Goal: Transaction & Acquisition: Book appointment/travel/reservation

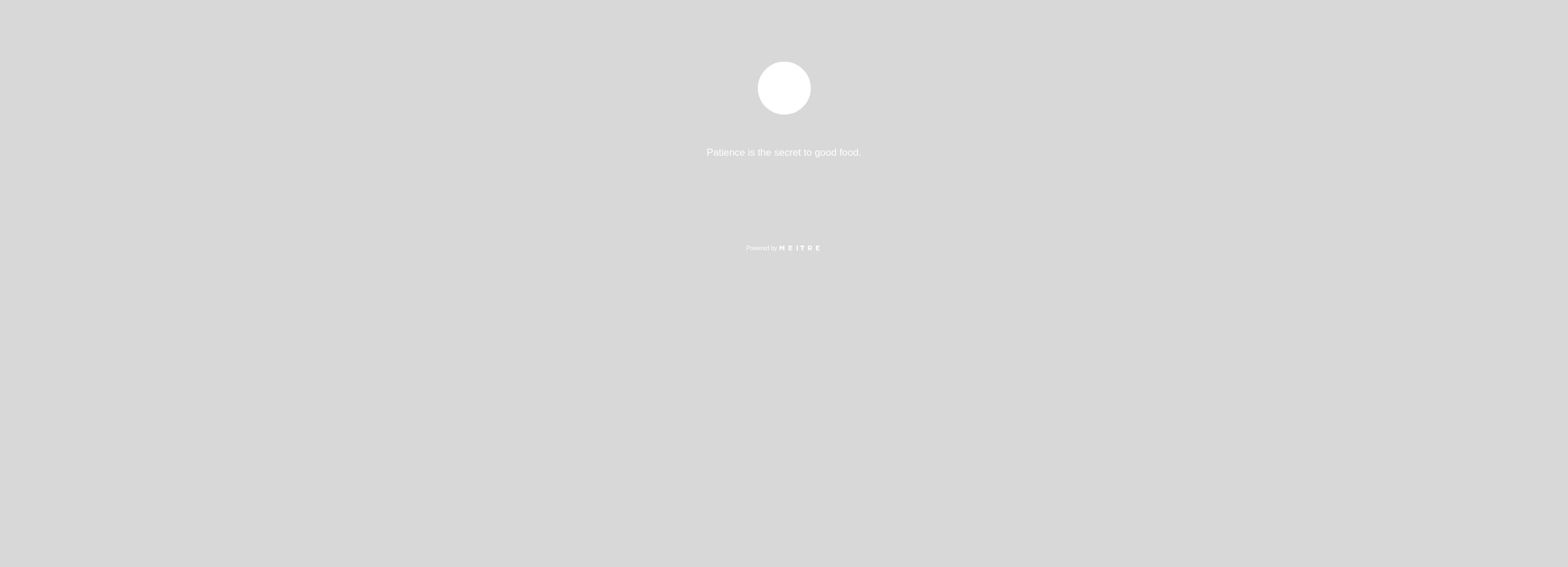
select select "es"
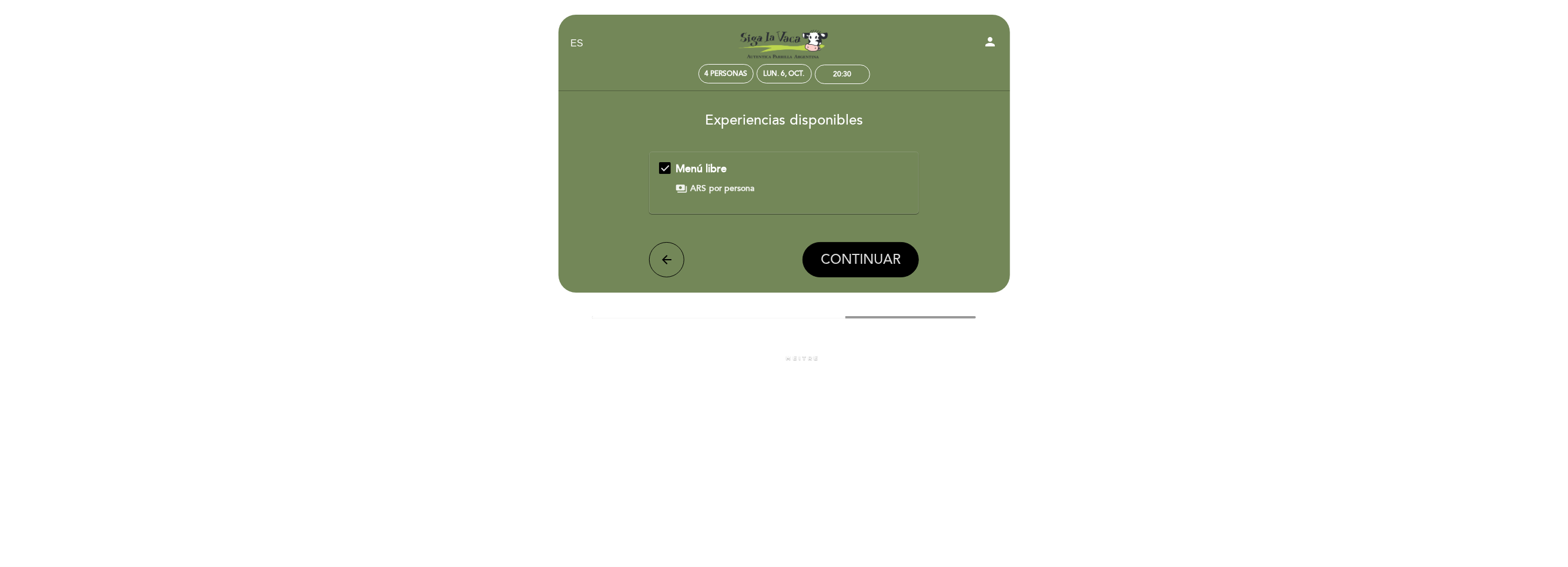
click at [844, 255] on span "CONTINUAR" at bounding box center [860, 259] width 80 height 17
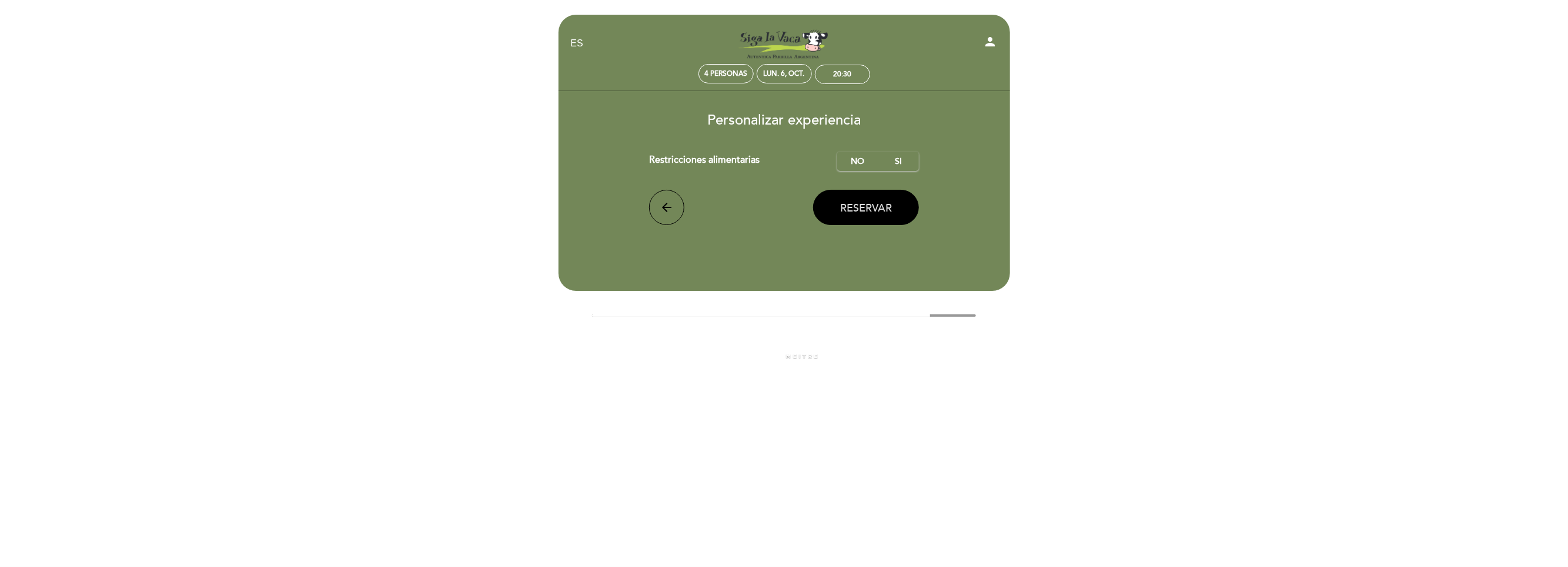
click at [874, 208] on span "Reservar" at bounding box center [866, 208] width 52 height 13
click at [876, 160] on label "No" at bounding box center [858, 161] width 41 height 19
click at [850, 211] on span "Reservar" at bounding box center [866, 208] width 52 height 13
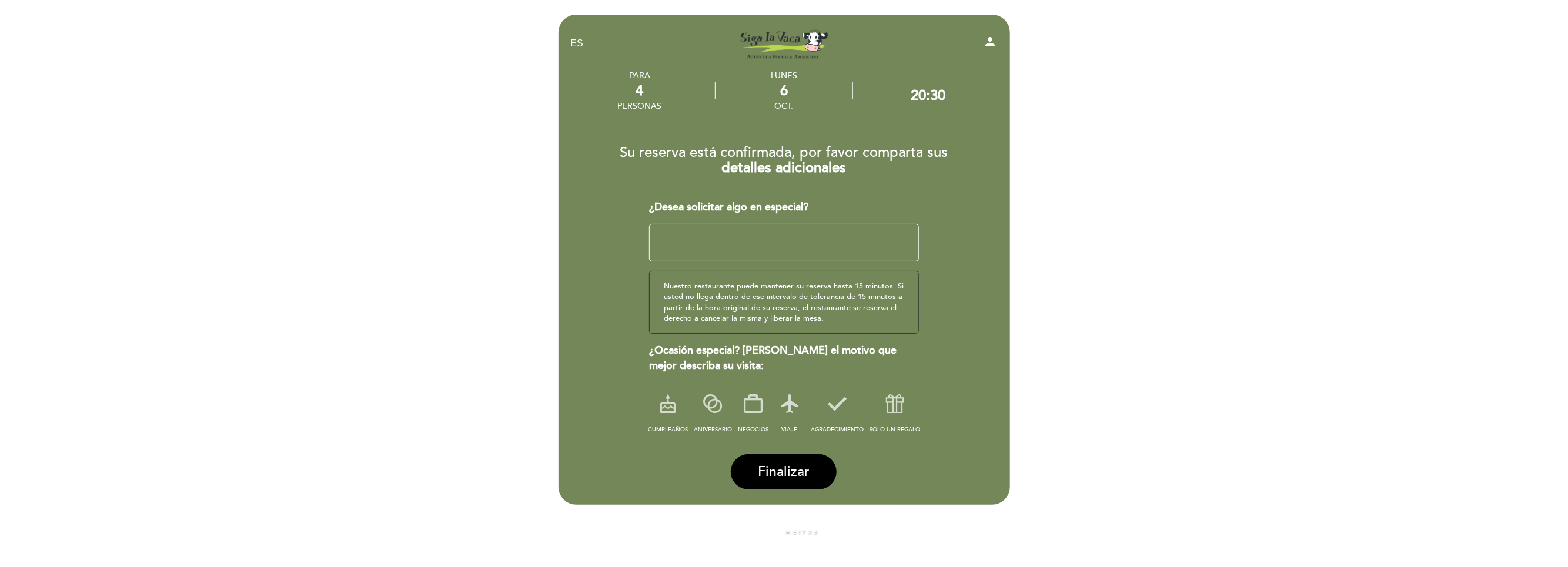
click at [781, 93] on div "6" at bounding box center [784, 91] width 137 height 17
click at [832, 90] on div "6" at bounding box center [784, 91] width 137 height 17
click at [776, 107] on div "oct." at bounding box center [784, 106] width 137 height 10
click at [766, 217] on div "¿Desea solicitar algo en especial? ¿Tienes un código promocional? local_offer N…" at bounding box center [784, 317] width 270 height 236
click at [771, 406] on div "CUMPLEAÑOS ANIVERSARIO NEGOCIOS VIAJE AGRADECIMIENTO SOLO UN REGALO" at bounding box center [784, 412] width 287 height 48
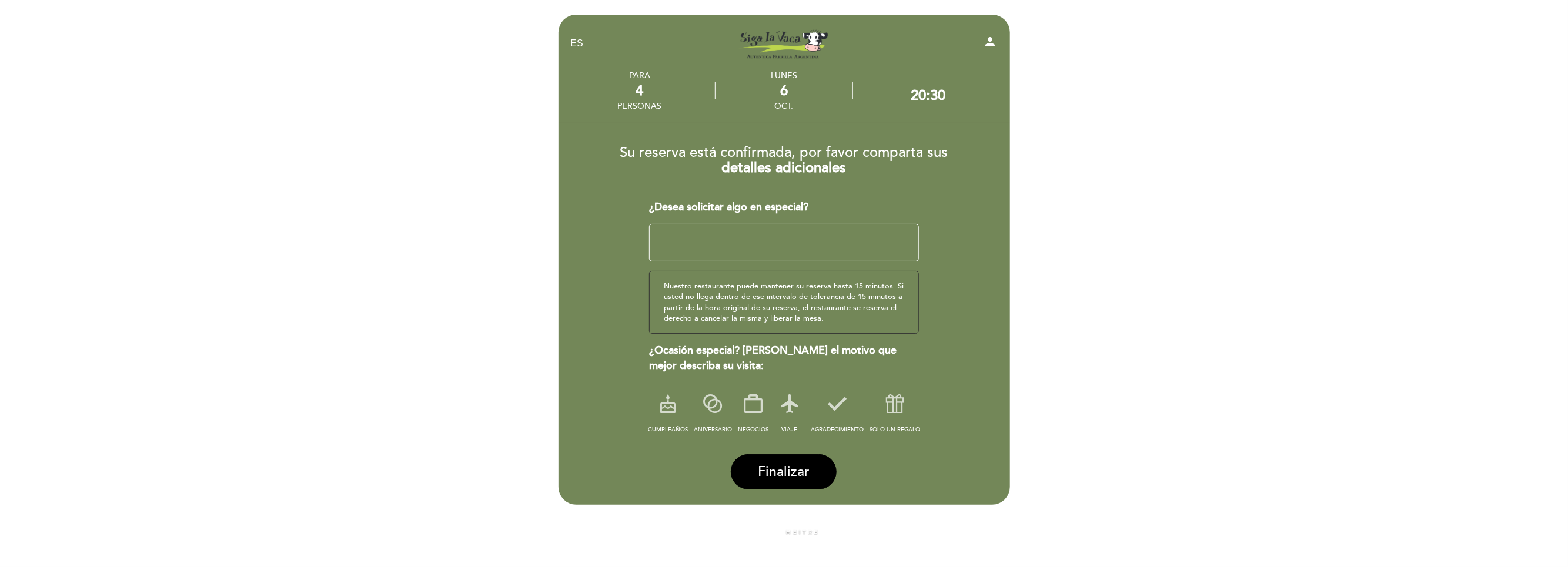
click at [581, 42] on select "EN ES PT" at bounding box center [578, 44] width 14 height 14
click at [655, 96] on div "4" at bounding box center [640, 91] width 44 height 17
click at [778, 97] on div "6" at bounding box center [784, 91] width 137 height 17
click at [813, 480] on button "Finalizar" at bounding box center [783, 471] width 106 height 35
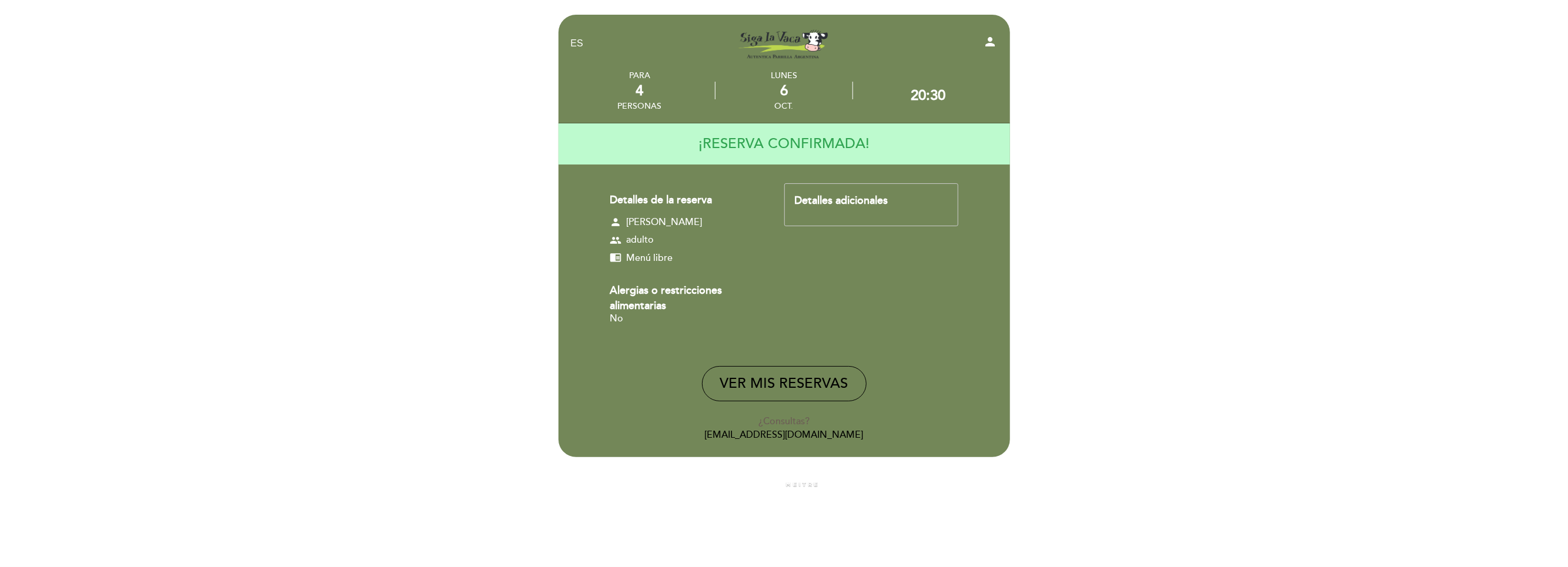
drag, startPoint x: 780, startPoint y: 273, endPoint x: 789, endPoint y: 343, distance: 70.6
click at [781, 275] on div "Detalles de la reserva person [DEMOGRAPHIC_DATA][PERSON_NAME] group adulto chro…" at bounding box center [697, 261] width 175 height 154
click at [779, 377] on button "VER MIS RESERVAS" at bounding box center [784, 384] width 164 height 35
select select "es"
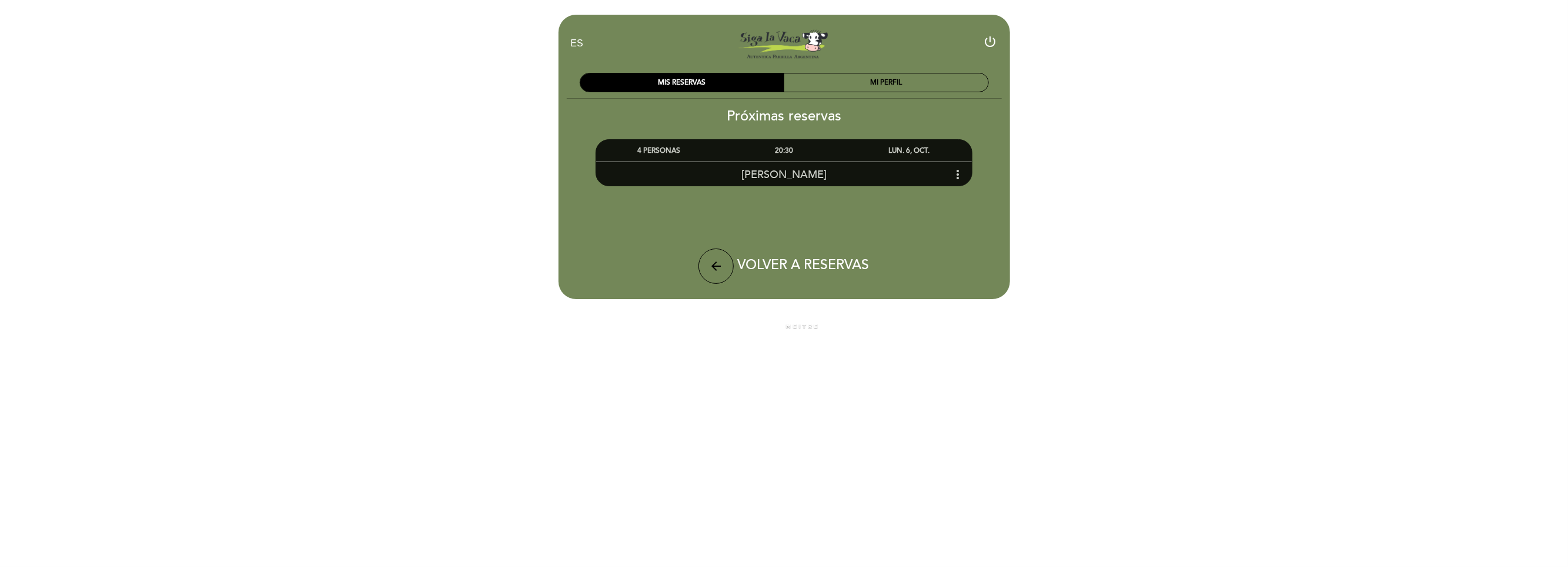
click at [956, 175] on icon "more_vert" at bounding box center [957, 174] width 14 height 14
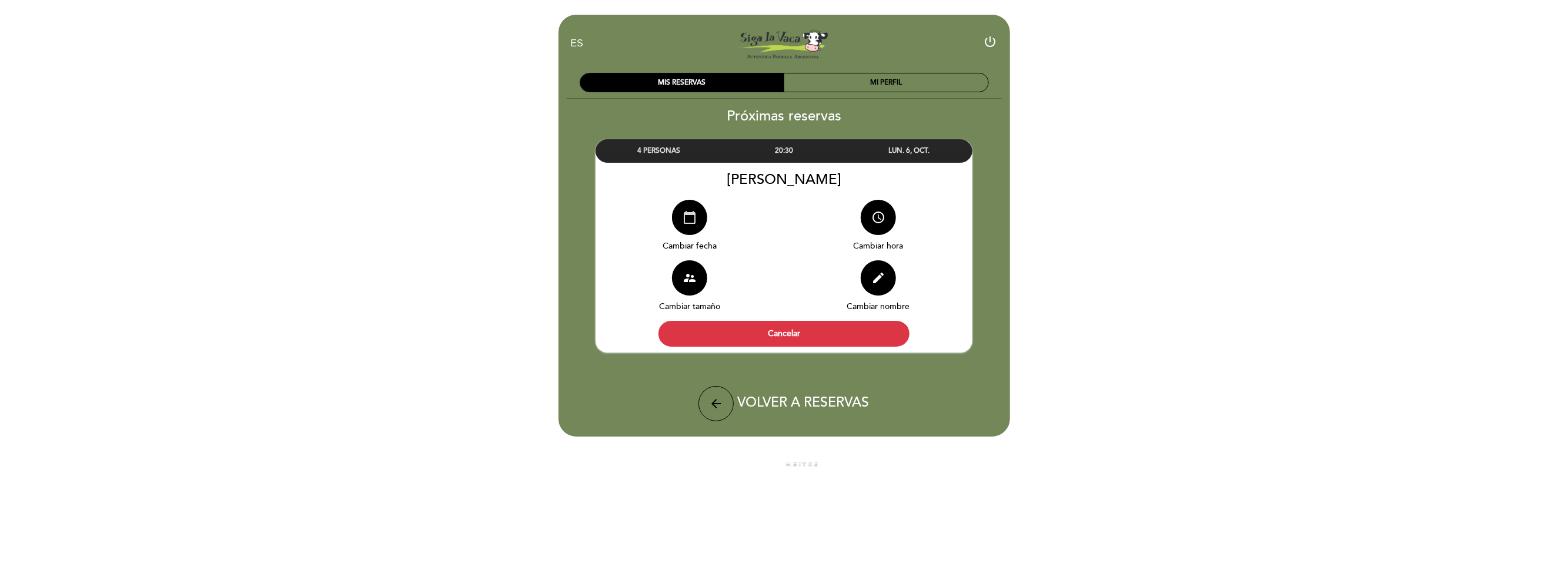
click at [693, 218] on icon "calendar_today" at bounding box center [689, 217] width 14 height 14
select select "es"
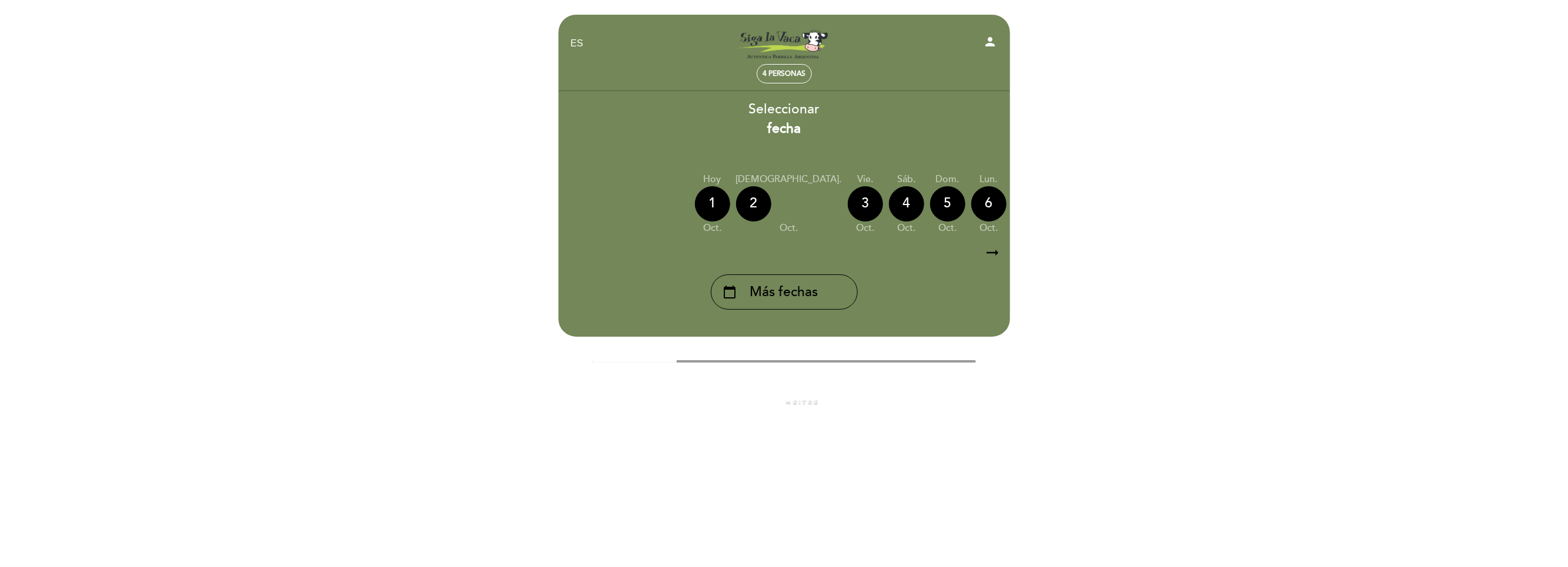
click at [1012, 211] on div "7" at bounding box center [1030, 204] width 35 height 35
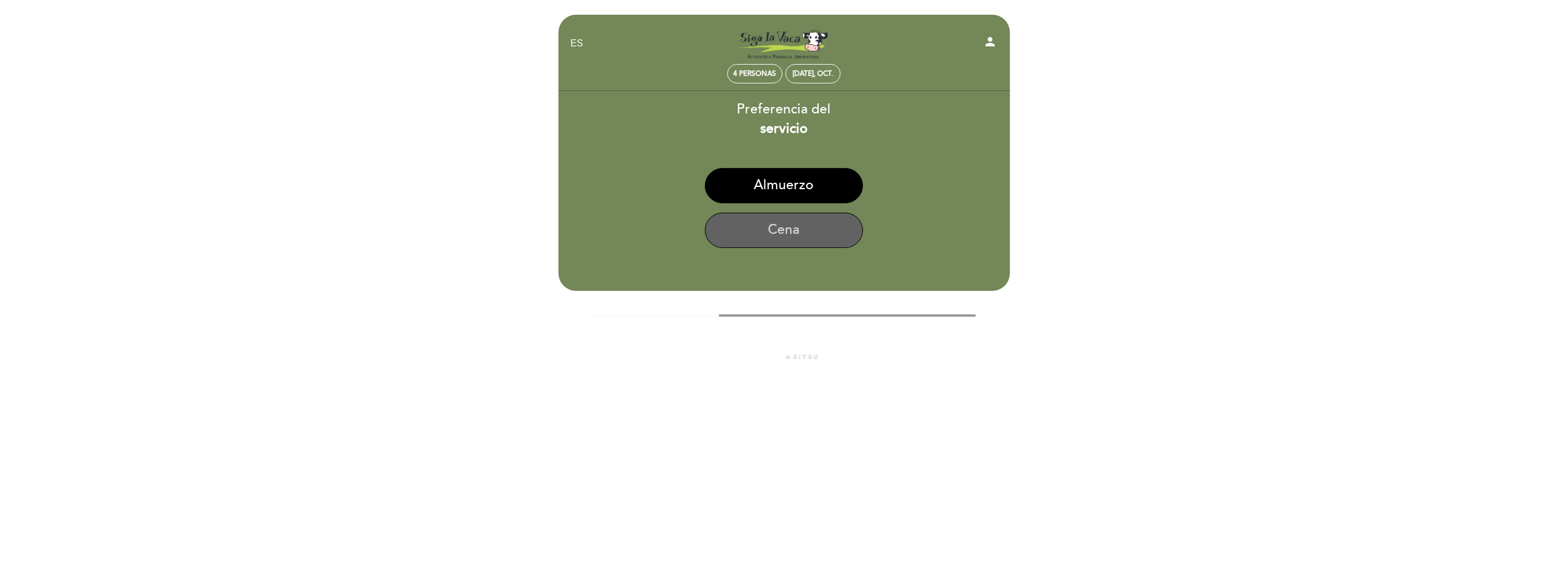
click at [799, 230] on button "Cena" at bounding box center [784, 230] width 158 height 35
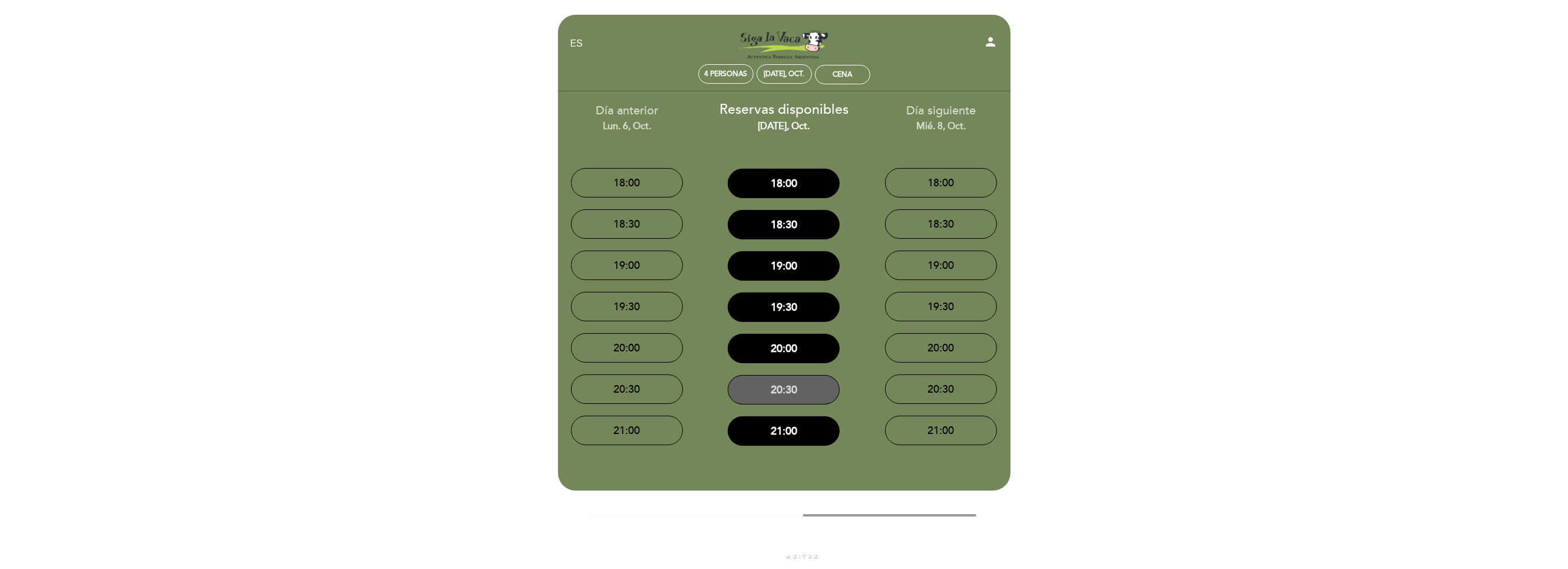
click at [792, 394] on button "20:30" at bounding box center [784, 390] width 112 height 30
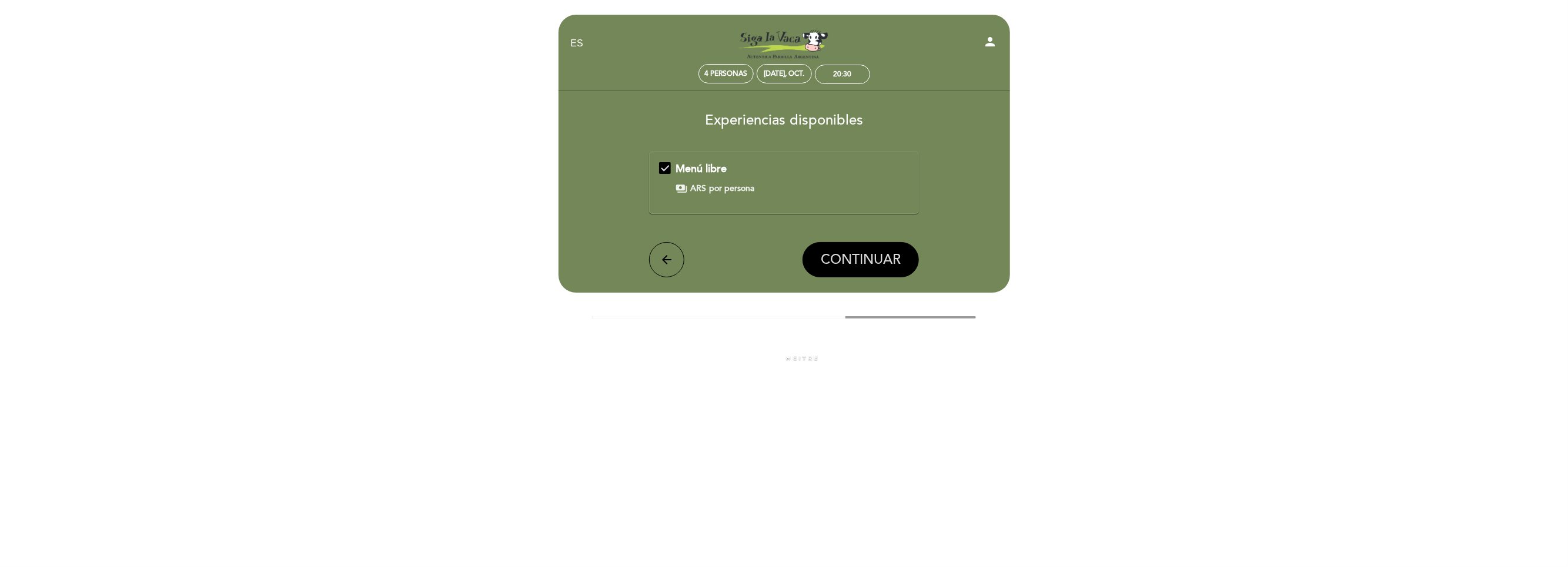
click at [860, 257] on span "CONTINUAR" at bounding box center [860, 259] width 80 height 17
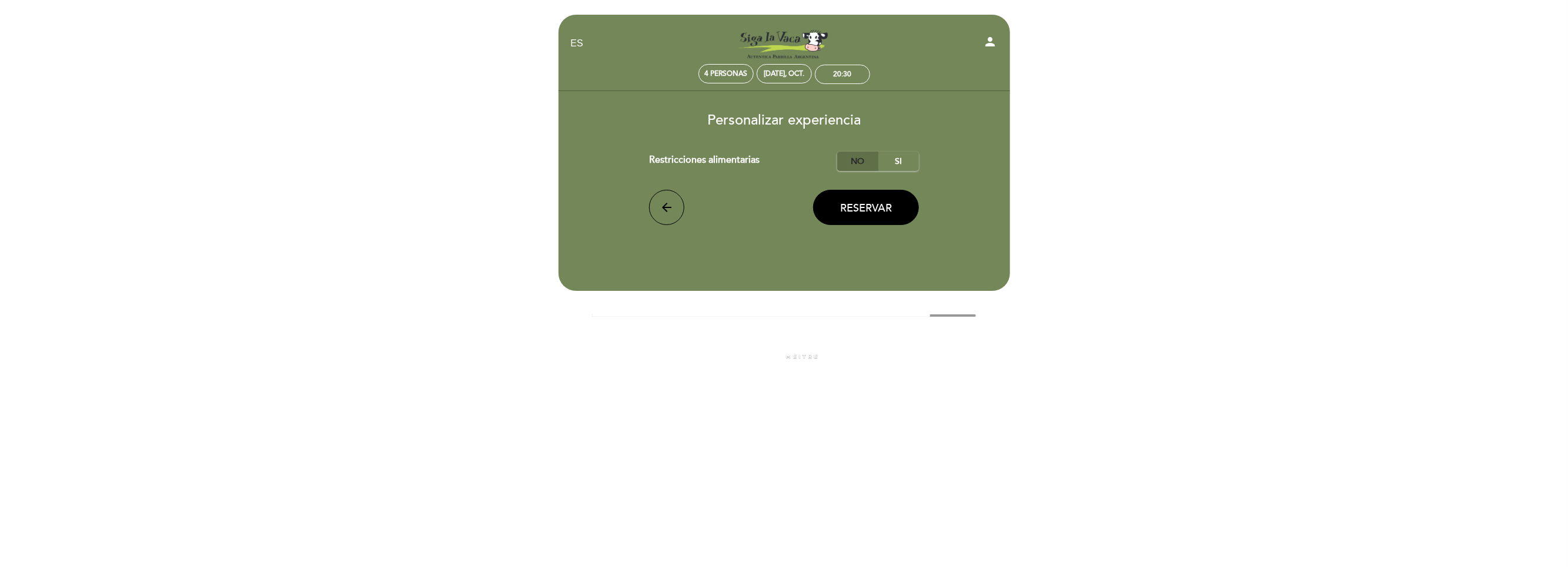
click at [871, 166] on label "No" at bounding box center [858, 161] width 41 height 19
click at [860, 201] on button "Reservar" at bounding box center [866, 207] width 106 height 35
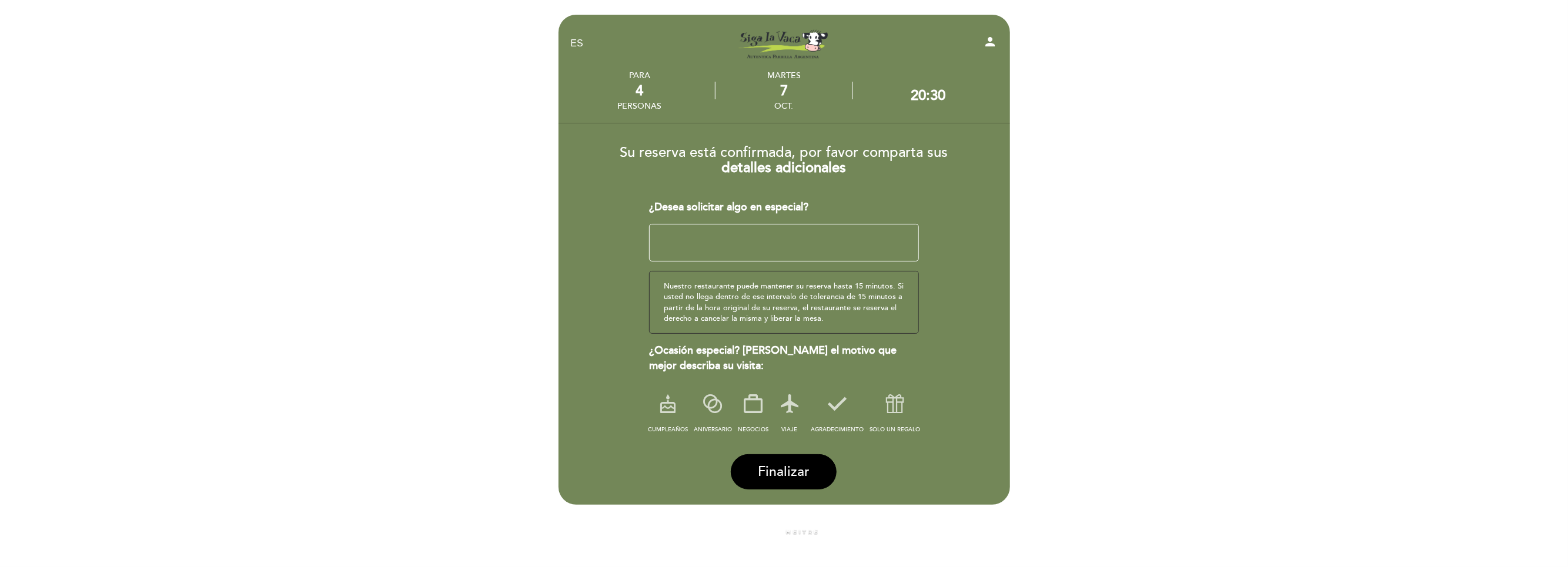
click at [734, 300] on div "Nuestro restaurante puede mantener su reserva hasta 15 minutos. Si usted no lle…" at bounding box center [784, 303] width 270 height 63
click at [789, 473] on span "Finalizar" at bounding box center [784, 472] width 52 height 17
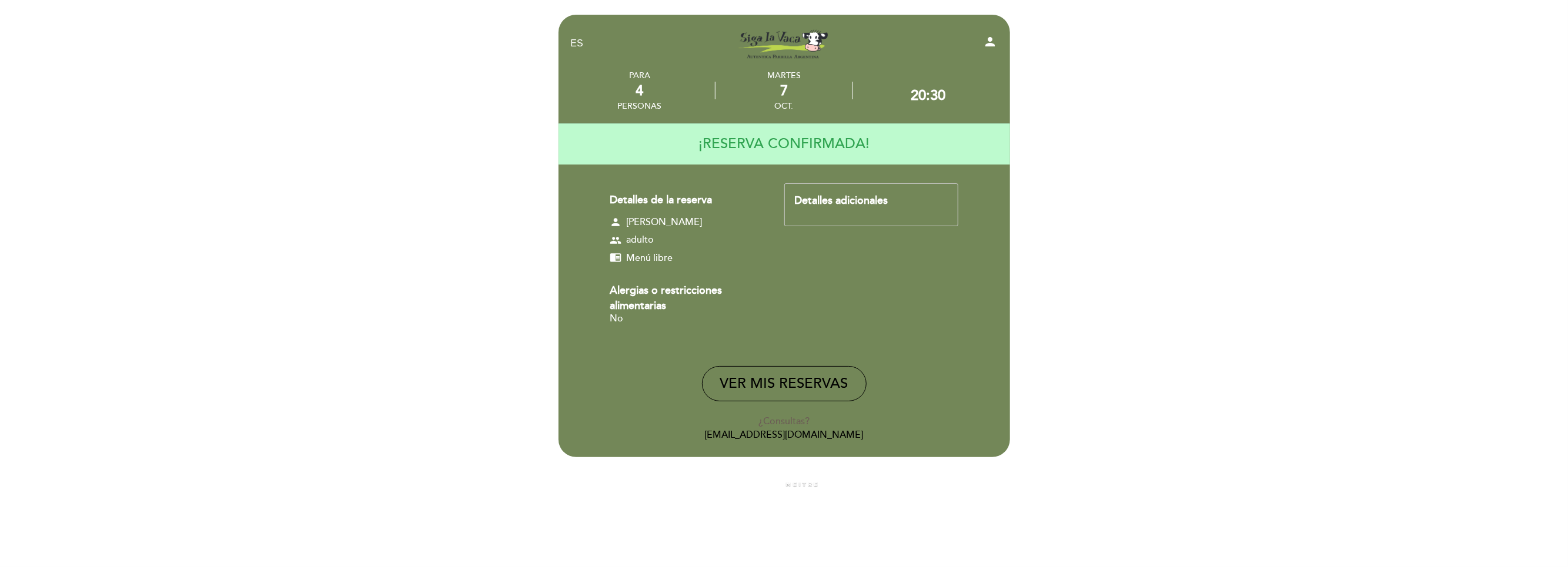
click at [693, 273] on div "Detalles de la reserva person [DEMOGRAPHIC_DATA][PERSON_NAME] group adulto chro…" at bounding box center [697, 261] width 175 height 154
